Goal: Navigation & Orientation: Find specific page/section

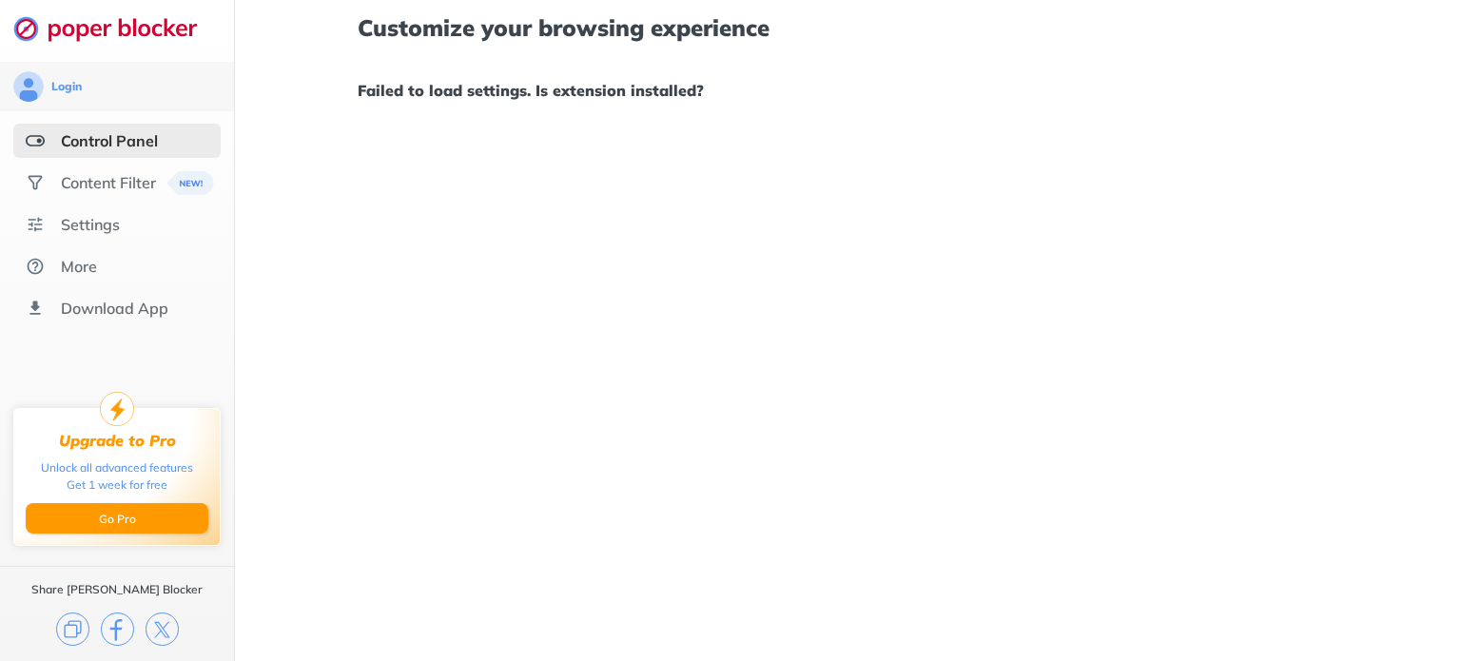
drag, startPoint x: 606, startPoint y: 87, endPoint x: 664, endPoint y: 84, distance: 58.1
click at [606, 87] on h1 "Failed to load settings. Is extension installed?" at bounding box center [848, 90] width 980 height 25
click at [70, 171] on div "Content Filter" at bounding box center [116, 182] width 207 height 34
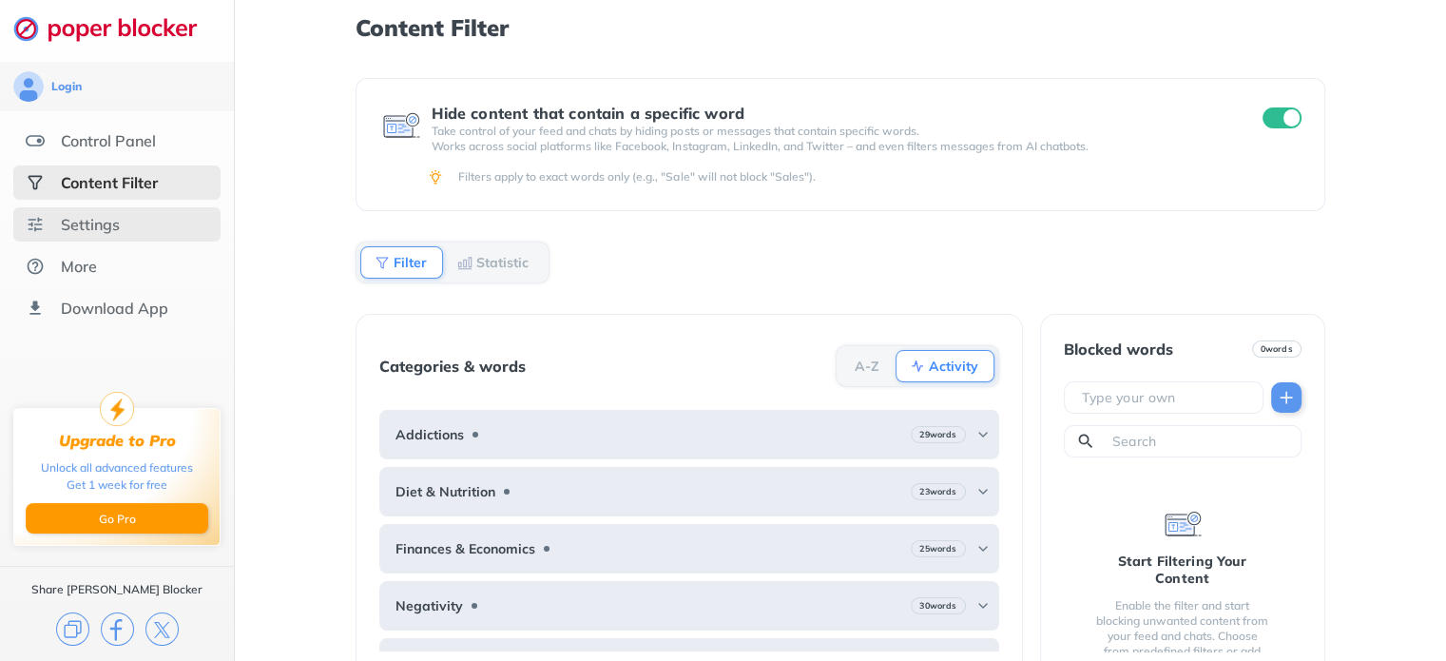
click at [84, 230] on div "Settings" at bounding box center [90, 224] width 59 height 19
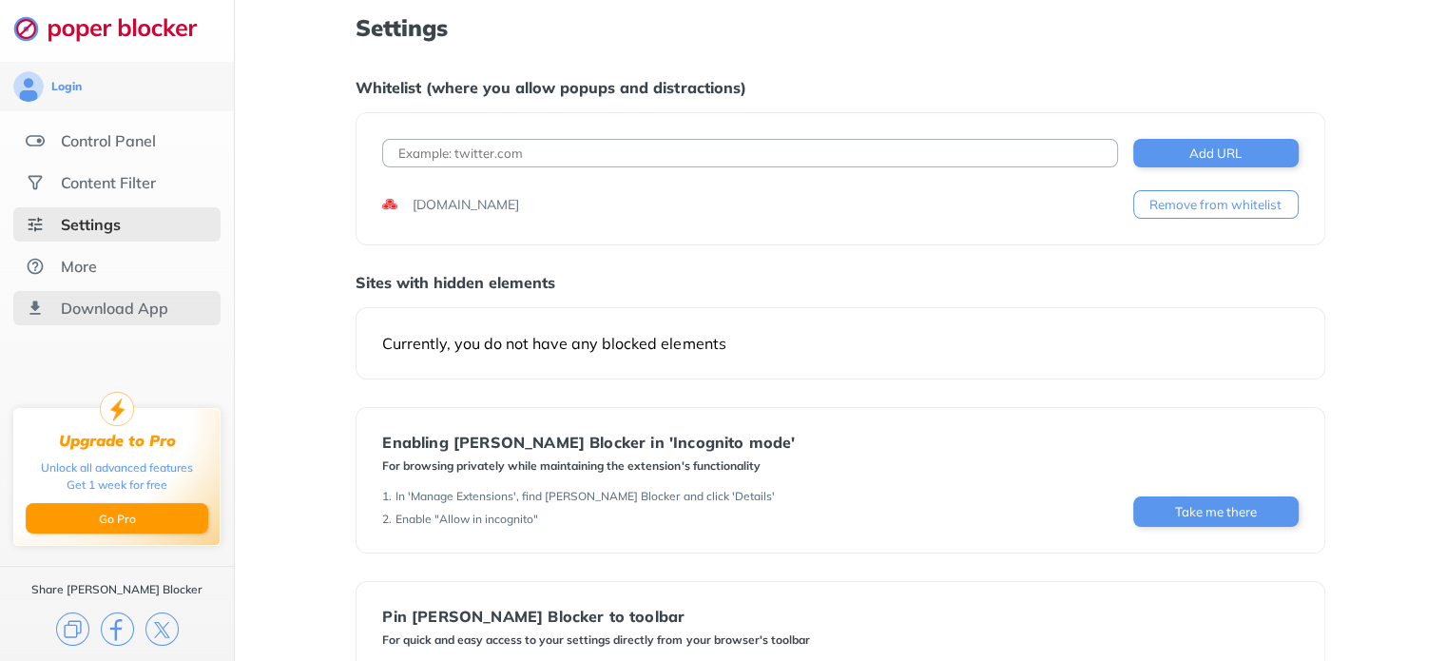
click at [106, 303] on div "Download App" at bounding box center [114, 308] width 107 height 19
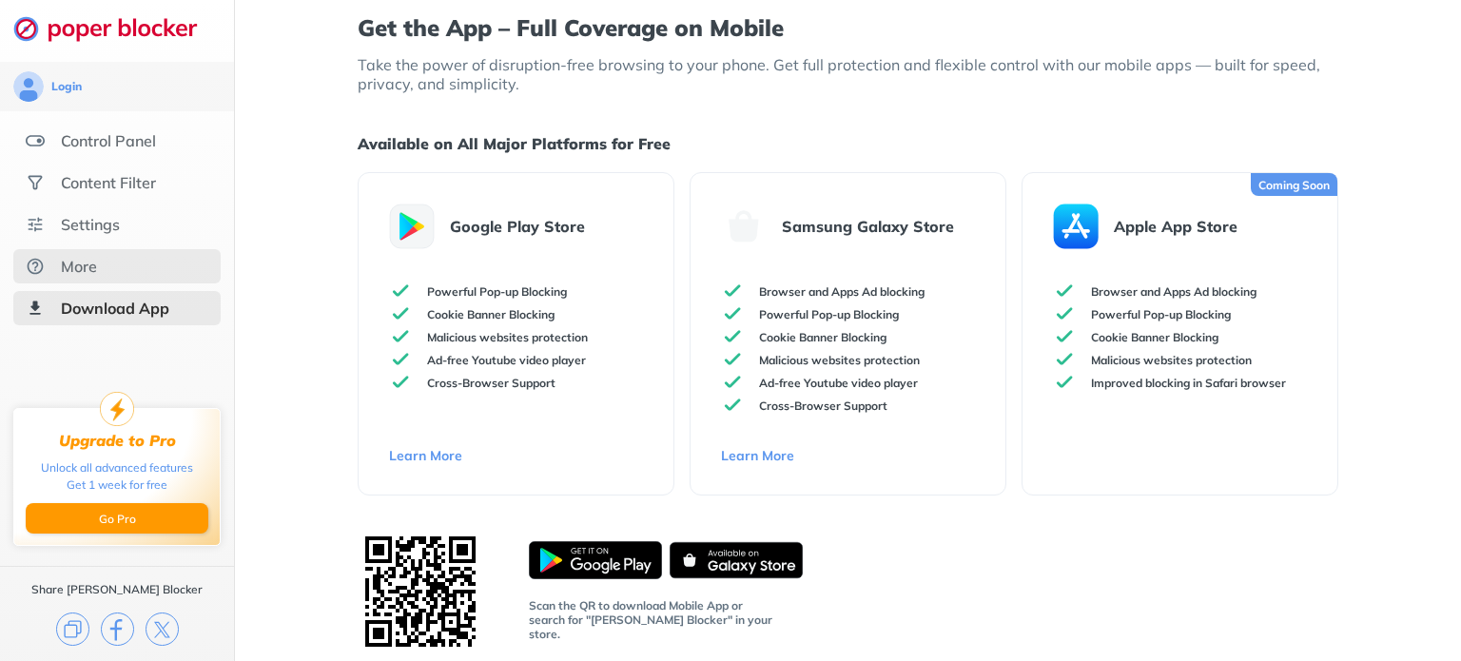
click at [79, 271] on div "More" at bounding box center [79, 266] width 36 height 19
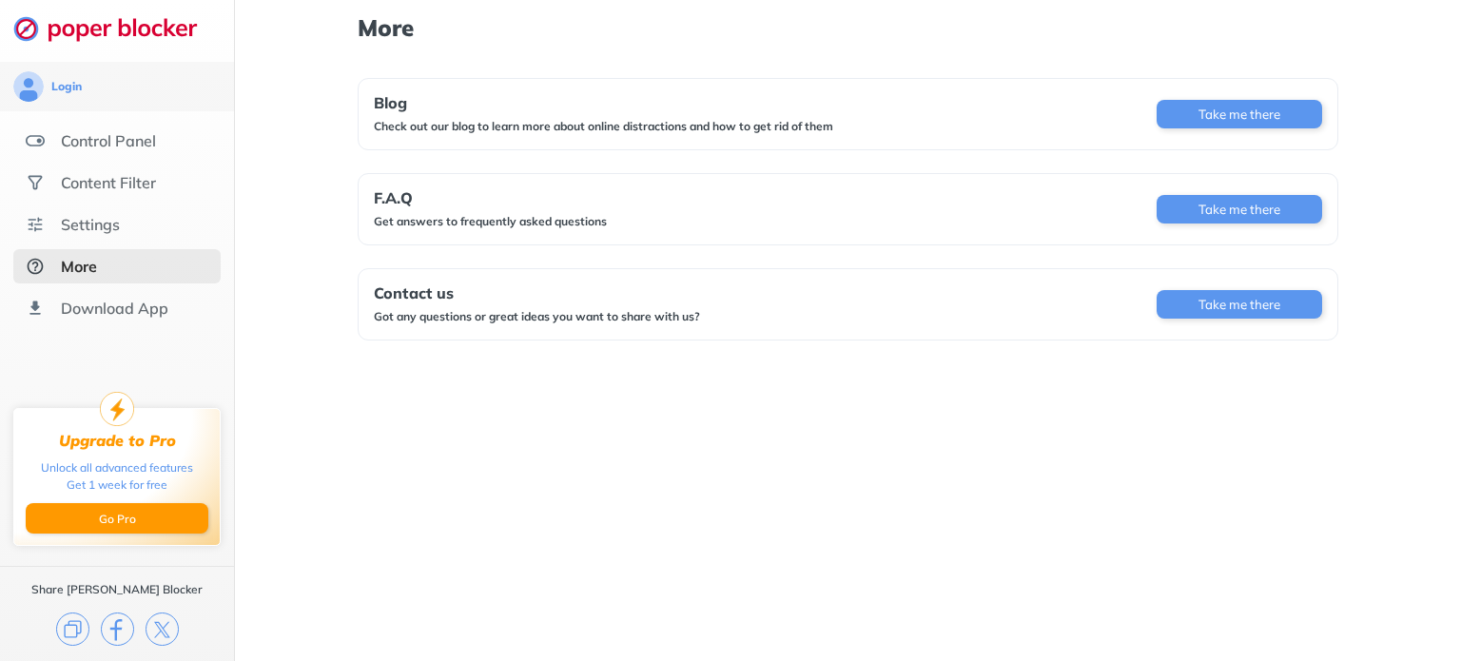
click at [964, 52] on div "More Blog Check out our blog to learn more about online distractions and how to…" at bounding box center [848, 181] width 980 height 363
